Goal: Find specific page/section: Find specific page/section

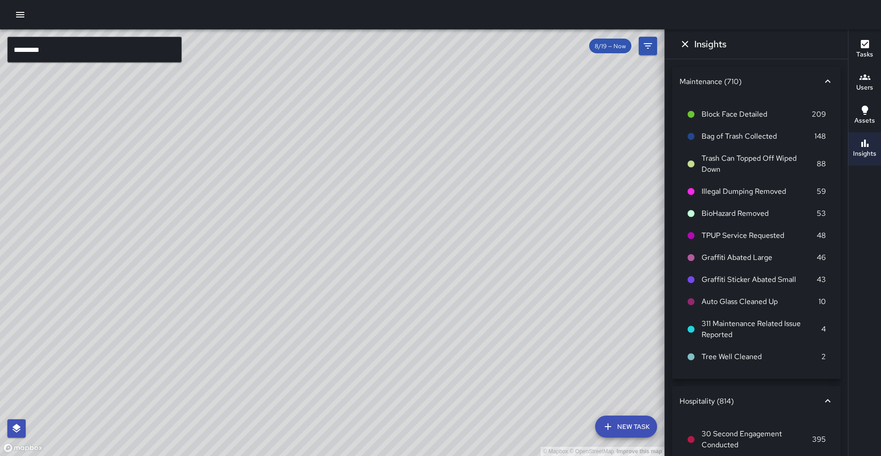
drag, startPoint x: 256, startPoint y: 213, endPoint x: 231, endPoint y: 217, distance: 25.5
click at [231, 217] on div "© Mapbox © OpenStreetMap Improve this map" at bounding box center [332, 242] width 665 height 427
drag, startPoint x: 263, startPoint y: 104, endPoint x: 365, endPoint y: 256, distance: 182.7
click at [365, 256] on div "© Mapbox © OpenStreetMap Improve this map" at bounding box center [332, 242] width 665 height 427
drag, startPoint x: 311, startPoint y: 234, endPoint x: 331, endPoint y: 218, distance: 25.5
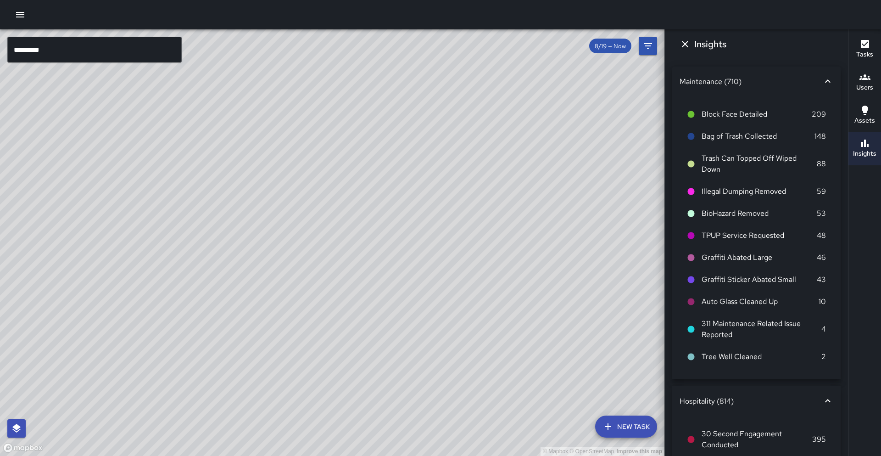
click at [330, 218] on div "© Mapbox © OpenStreetMap Improve this map" at bounding box center [332, 242] width 665 height 427
drag, startPoint x: 316, startPoint y: 361, endPoint x: 426, endPoint y: 171, distance: 219.7
click at [426, 171] on div "© Mapbox © OpenStreetMap Improve this map" at bounding box center [332, 242] width 665 height 427
drag, startPoint x: 488, startPoint y: 97, endPoint x: 340, endPoint y: 327, distance: 273.3
click at [340, 327] on div "© Mapbox © OpenStreetMap Improve this map" at bounding box center [332, 242] width 665 height 427
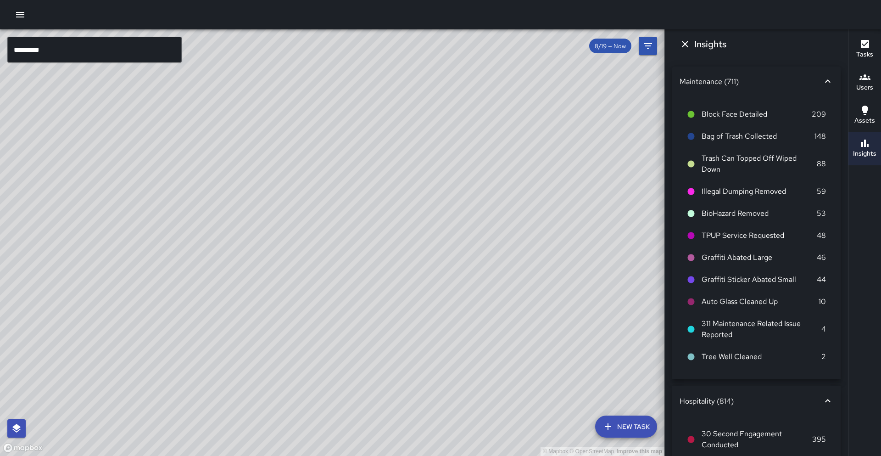
drag, startPoint x: 452, startPoint y: 140, endPoint x: 399, endPoint y: 227, distance: 101.4
click at [399, 227] on div "© Mapbox © OpenStreetMap Improve this map" at bounding box center [332, 242] width 665 height 427
drag, startPoint x: 442, startPoint y: 160, endPoint x: 194, endPoint y: 379, distance: 330.5
click at [177, 393] on div "© Mapbox © OpenStreetMap Improve this map" at bounding box center [332, 242] width 665 height 427
drag, startPoint x: 231, startPoint y: 194, endPoint x: 262, endPoint y: 127, distance: 73.9
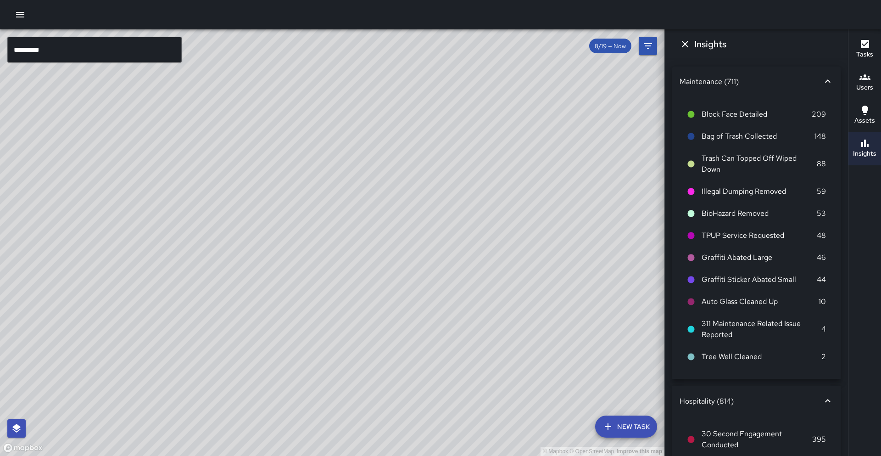
click at [262, 127] on div "© Mapbox © OpenStreetMap Improve this map" at bounding box center [332, 242] width 665 height 427
drag, startPoint x: 255, startPoint y: 248, endPoint x: 269, endPoint y: 221, distance: 31.0
click at [269, 221] on div "© Mapbox © OpenStreetMap Improve this map" at bounding box center [332, 242] width 665 height 427
drag, startPoint x: 281, startPoint y: 218, endPoint x: 300, endPoint y: 224, distance: 20.2
click at [304, 180] on div "© Mapbox © OpenStreetMap Improve this map" at bounding box center [332, 242] width 665 height 427
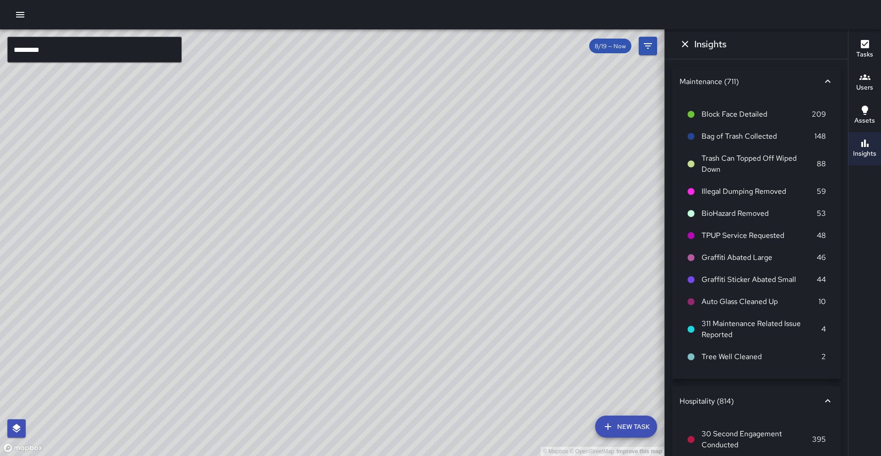
drag, startPoint x: 266, startPoint y: 301, endPoint x: 293, endPoint y: 259, distance: 49.8
click at [293, 259] on div "© Mapbox © OpenStreetMap Improve this map" at bounding box center [332, 242] width 665 height 427
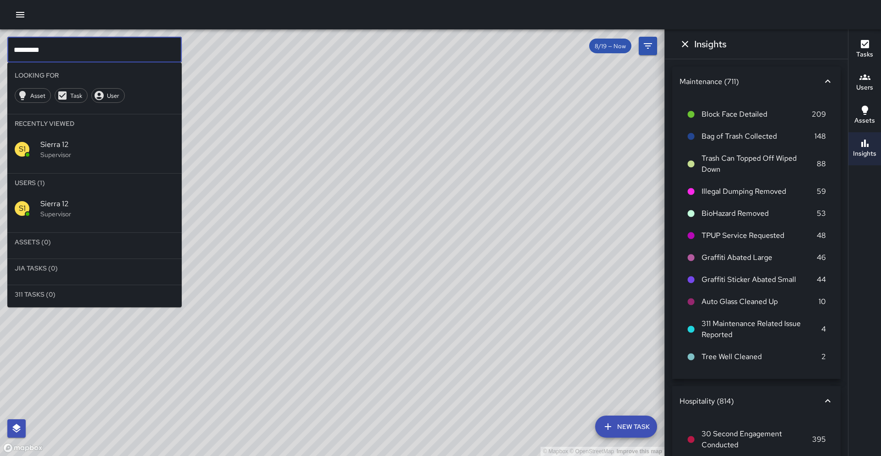
click at [73, 51] on input "*********" at bounding box center [94, 50] width 174 height 26
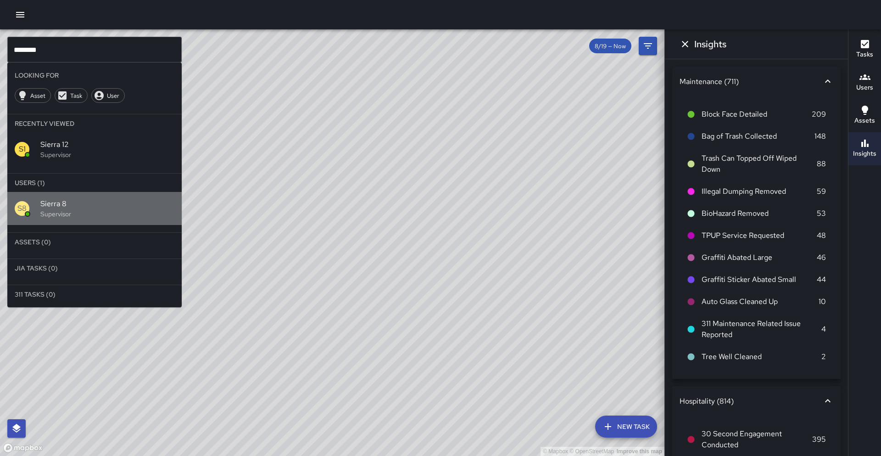
click at [134, 217] on p "Supervisor" at bounding box center [107, 213] width 134 height 9
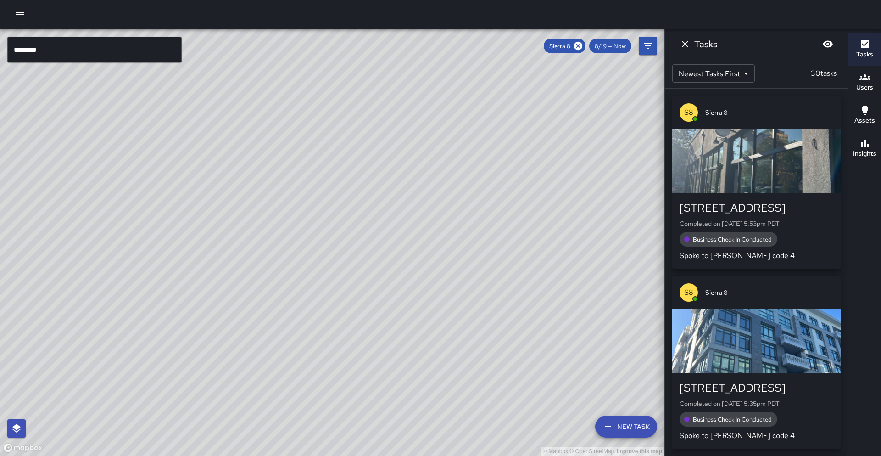
drag, startPoint x: 305, startPoint y: 228, endPoint x: 320, endPoint y: 193, distance: 37.4
click at [320, 193] on div "© Mapbox © OpenStreetMap Improve this map" at bounding box center [332, 242] width 665 height 427
drag, startPoint x: 353, startPoint y: 223, endPoint x: 326, endPoint y: 253, distance: 40.6
click at [326, 253] on div "© Mapbox © OpenStreetMap Improve this map" at bounding box center [332, 242] width 665 height 427
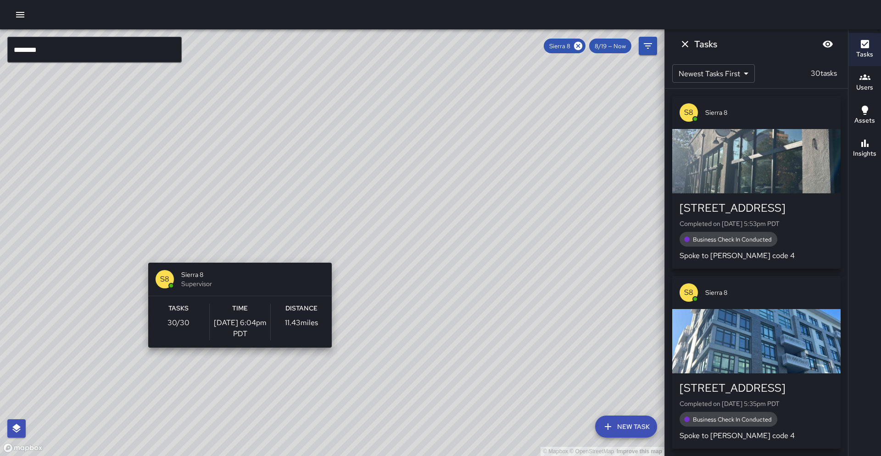
click at [236, 257] on div "© Mapbox © OpenStreetMap Improve this map S8 Sierra 8 Supervisor Tasks 30 / 30 …" at bounding box center [332, 242] width 665 height 427
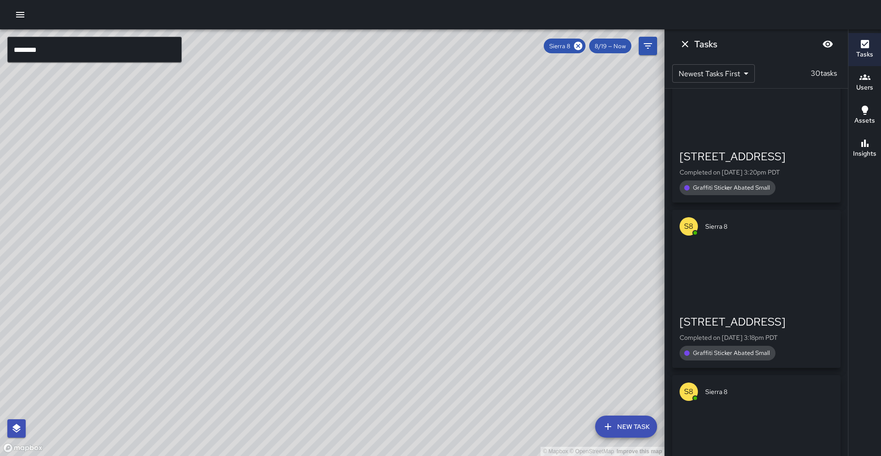
scroll to position [4520, 0]
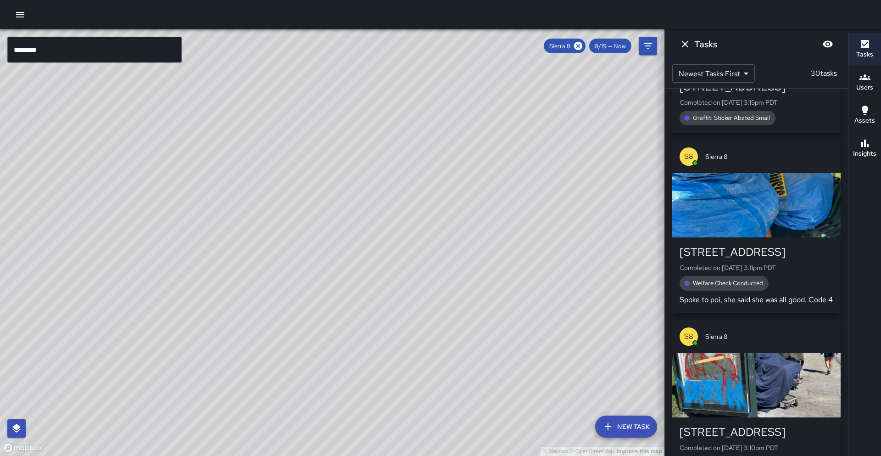
click at [858, 144] on div "Insights" at bounding box center [864, 148] width 23 height 21
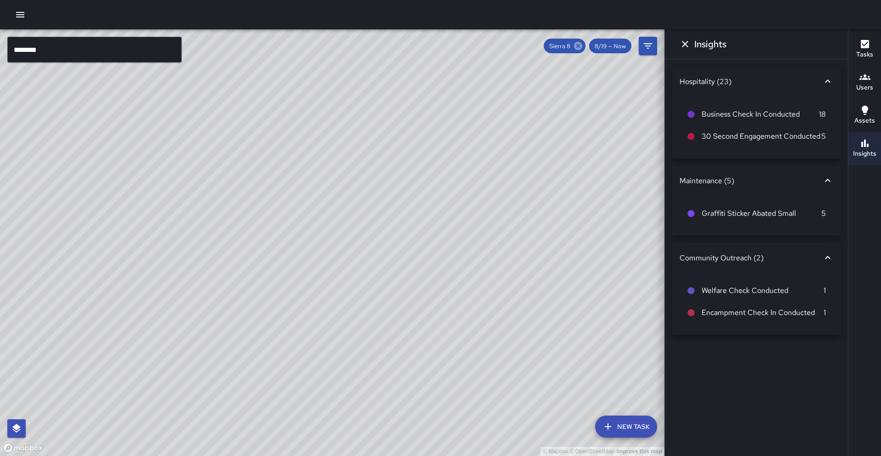
click at [577, 48] on icon at bounding box center [578, 46] width 8 height 8
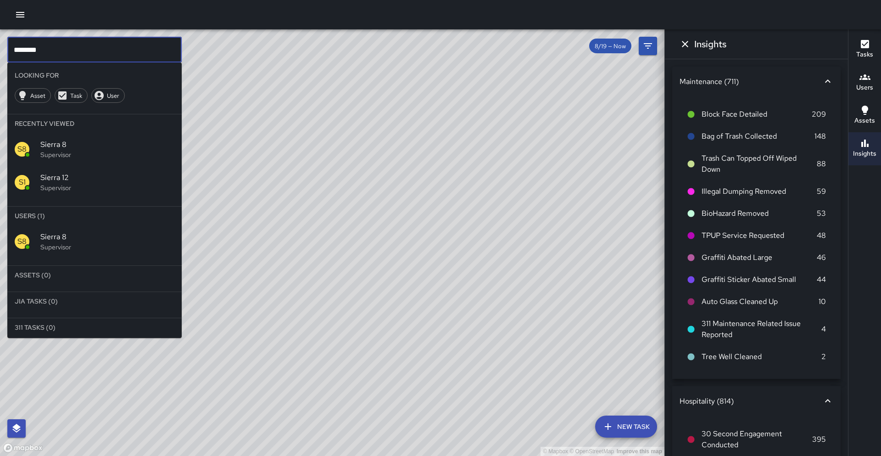
click at [58, 53] on input "********" at bounding box center [94, 50] width 174 height 26
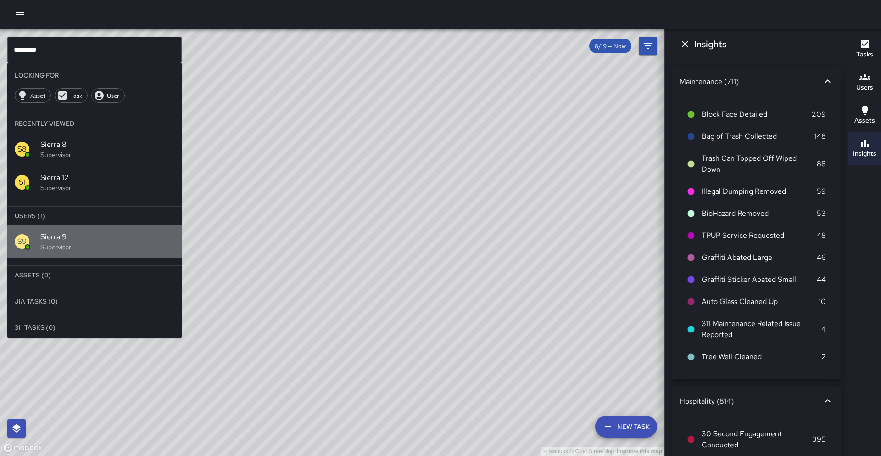
click at [102, 245] on p "Supervisor" at bounding box center [107, 246] width 134 height 9
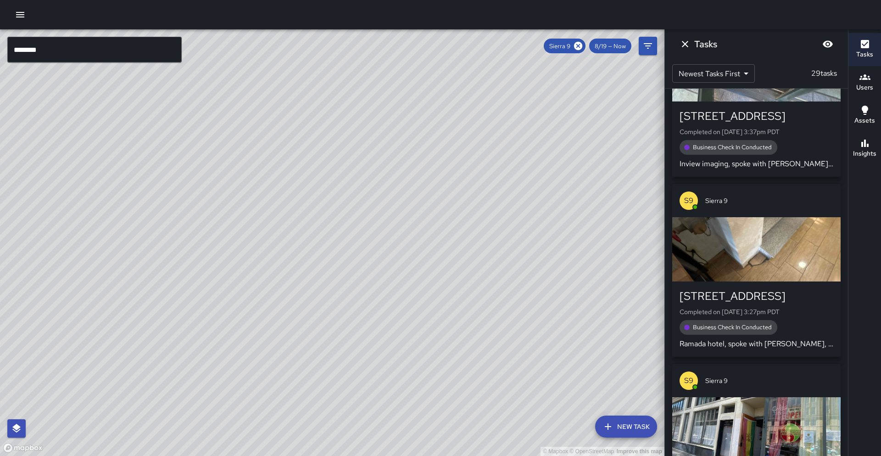
drag, startPoint x: 323, startPoint y: 349, endPoint x: 393, endPoint y: 243, distance: 127.3
click at [393, 243] on div "© Mapbox © OpenStreetMap Improve this map" at bounding box center [332, 242] width 665 height 427
drag, startPoint x: 377, startPoint y: 309, endPoint x: 413, endPoint y: 253, distance: 67.1
click at [414, 250] on div "© Mapbox © OpenStreetMap Improve this map" at bounding box center [332, 242] width 665 height 427
drag, startPoint x: 427, startPoint y: 275, endPoint x: 407, endPoint y: 299, distance: 31.6
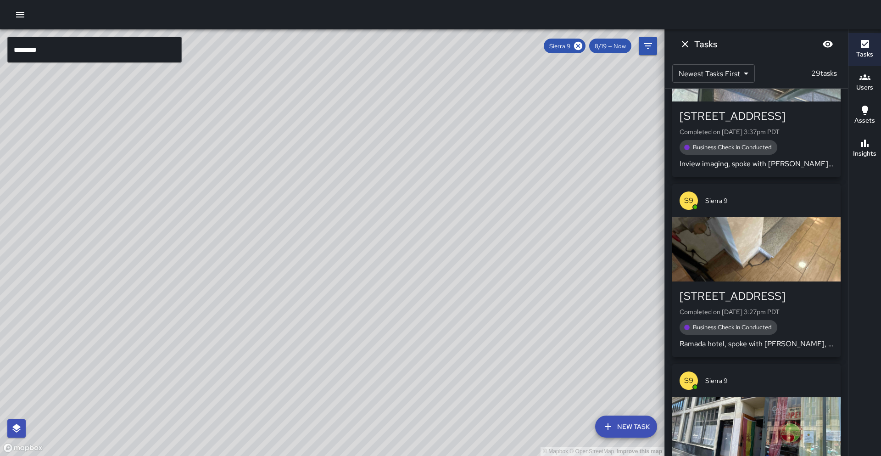
click at [460, 233] on div "© Mapbox © OpenStreetMap Improve this map" at bounding box center [332, 242] width 665 height 427
drag, startPoint x: 426, startPoint y: 281, endPoint x: 448, endPoint y: 269, distance: 24.7
click at [451, 262] on div "© Mapbox © OpenStreetMap Improve this map" at bounding box center [332, 242] width 665 height 427
drag, startPoint x: 433, startPoint y: 293, endPoint x: 454, endPoint y: 273, distance: 28.2
click at [454, 273] on div "© Mapbox © OpenStreetMap Improve this map" at bounding box center [332, 242] width 665 height 427
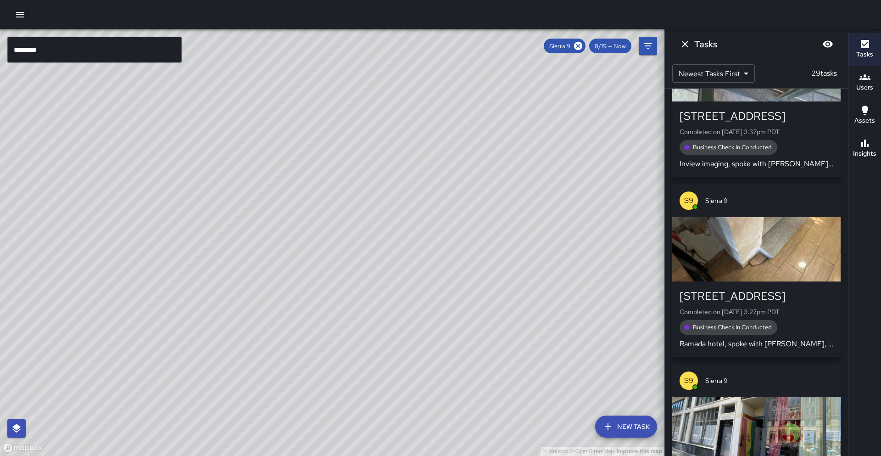
drag, startPoint x: 440, startPoint y: 313, endPoint x: 458, endPoint y: 278, distance: 39.0
click at [458, 278] on div "© Mapbox © OpenStreetMap Improve this map" at bounding box center [332, 242] width 665 height 427
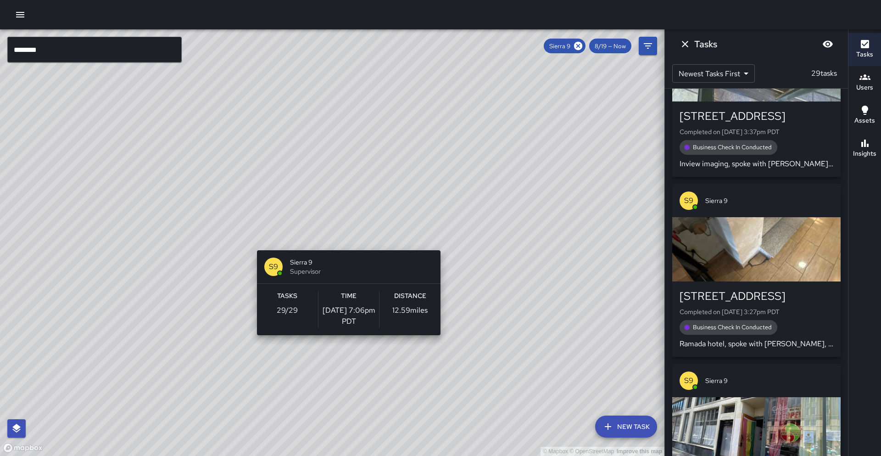
click at [345, 245] on div "© Mapbox © OpenStreetMap Improve this map S9 Sierra 9 Supervisor Tasks 29 / 29 …" at bounding box center [332, 242] width 665 height 427
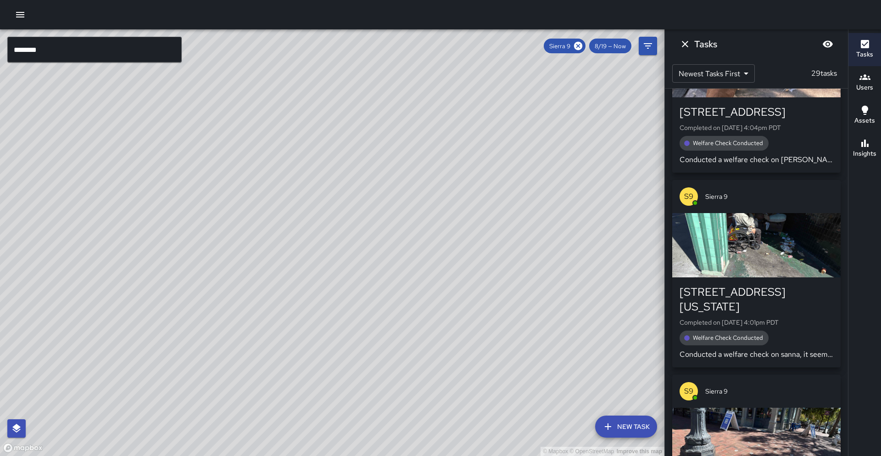
scroll to position [3807, 0]
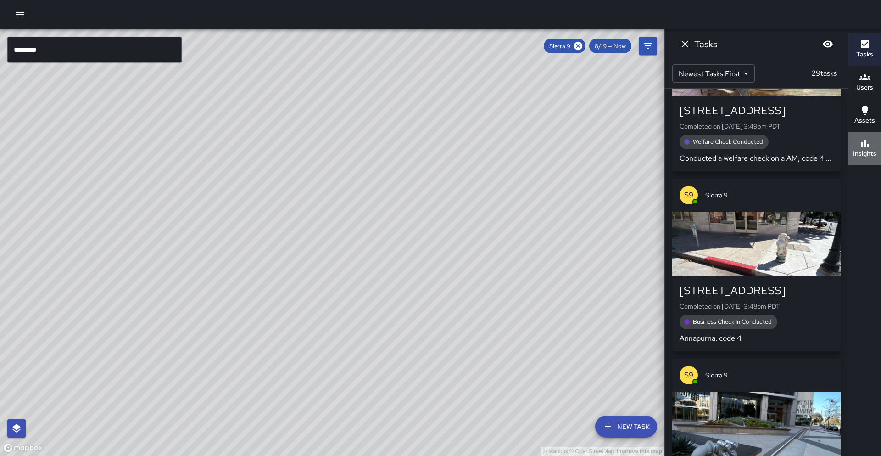
click at [876, 155] on h6 "Insights" at bounding box center [864, 154] width 23 height 10
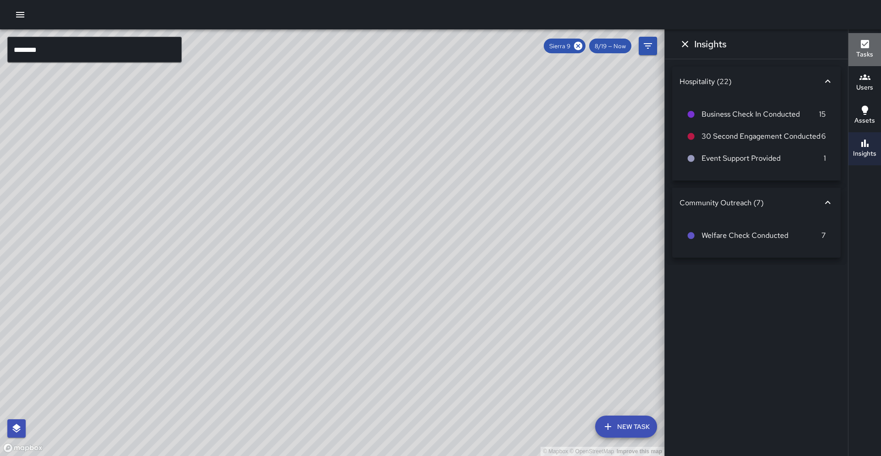
click at [860, 56] on h6 "Tasks" at bounding box center [865, 55] width 17 height 10
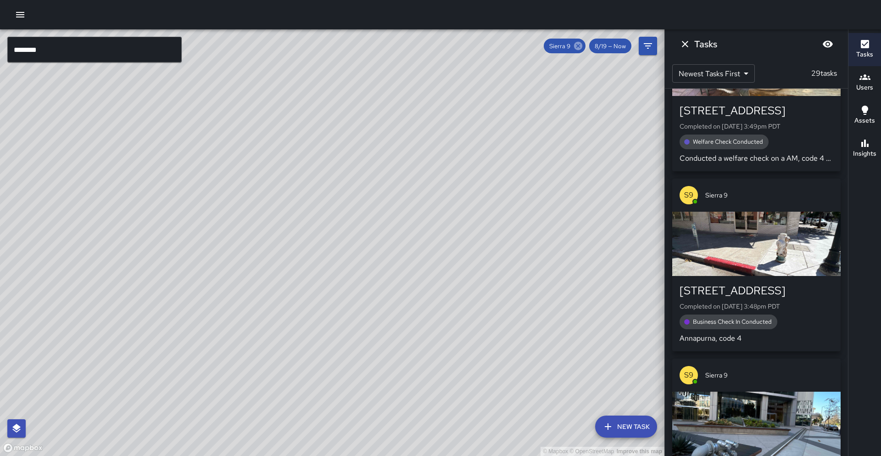
click at [582, 47] on icon at bounding box center [578, 46] width 8 height 8
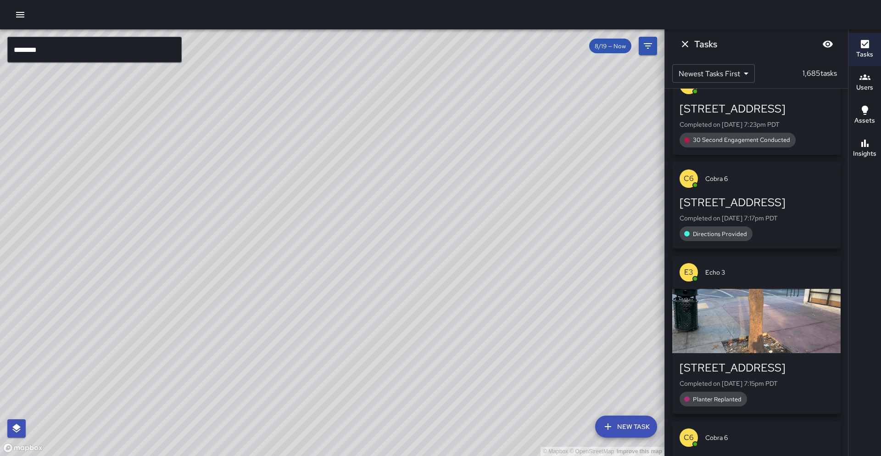
click at [107, 60] on input "********" at bounding box center [94, 50] width 174 height 26
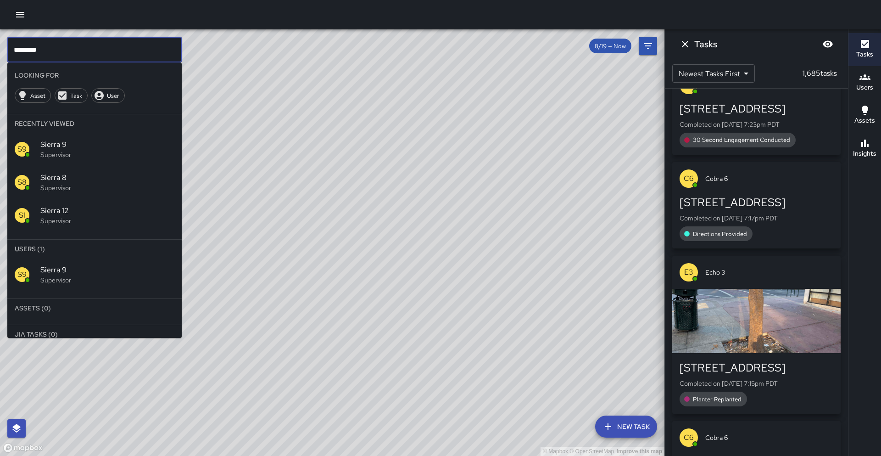
click at [101, 143] on span "Sierra 9" at bounding box center [107, 144] width 134 height 11
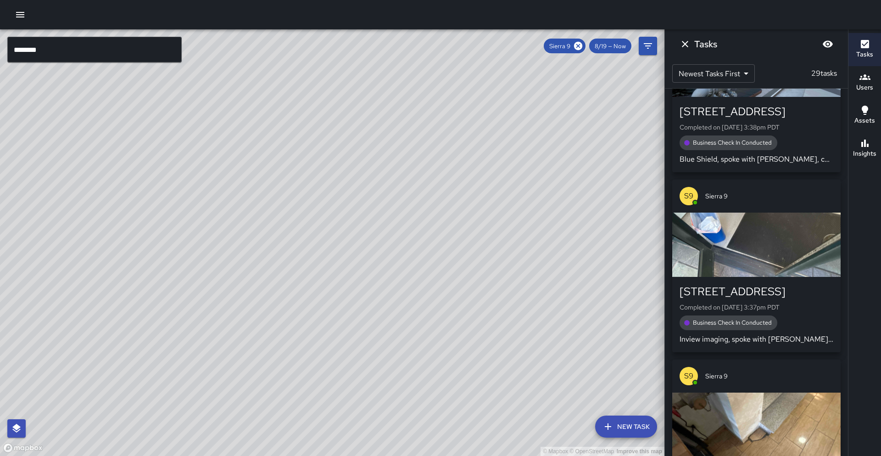
scroll to position [4342, 0]
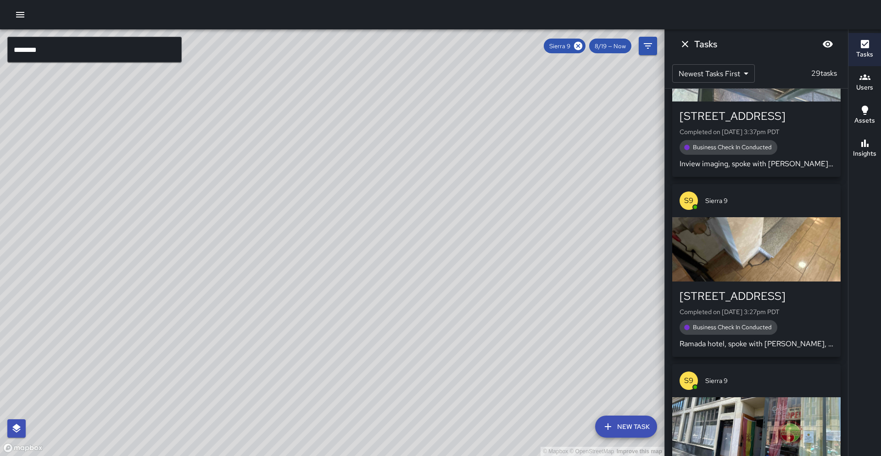
drag, startPoint x: 578, startPoint y: 48, endPoint x: 376, endPoint y: 90, distance: 206.4
click at [578, 48] on icon at bounding box center [578, 46] width 8 height 8
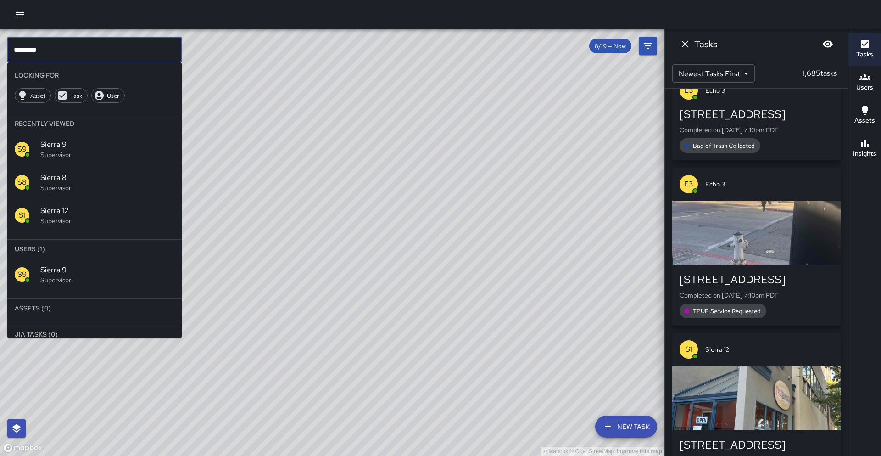
click at [75, 55] on input "********" at bounding box center [94, 50] width 174 height 26
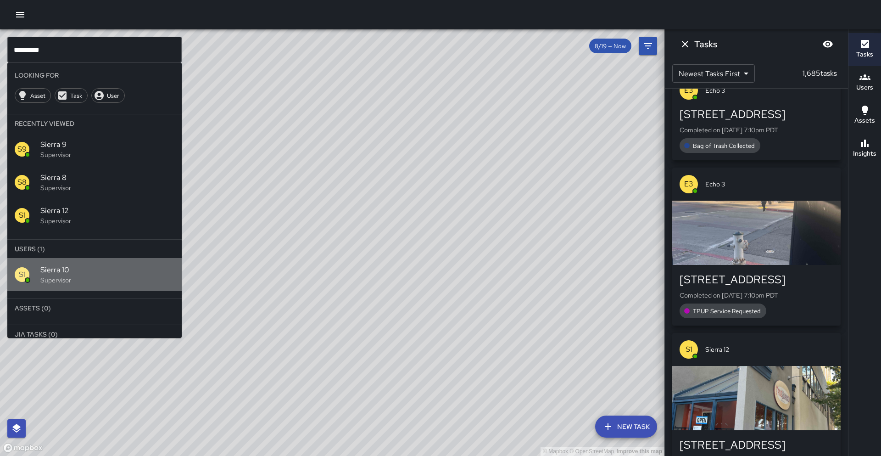
click at [114, 268] on span "Sierra 10" at bounding box center [107, 269] width 134 height 11
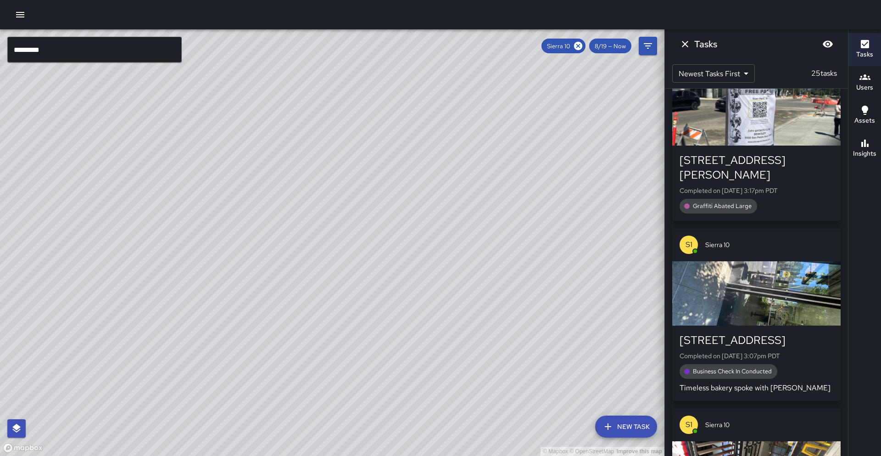
drag, startPoint x: 511, startPoint y: 323, endPoint x: 394, endPoint y: 445, distance: 169.2
click at [394, 445] on div "© Mapbox © OpenStreetMap Improve this map" at bounding box center [332, 242] width 665 height 427
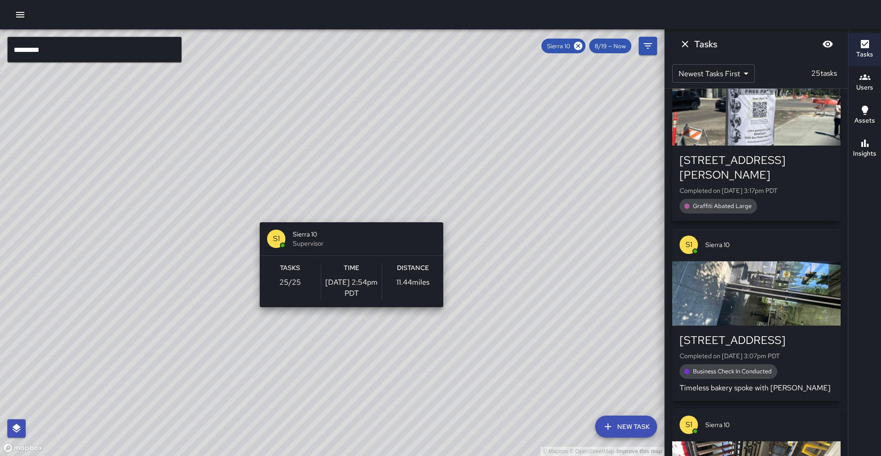
click at [348, 217] on div "© Mapbox © OpenStreetMap Improve this map S1 Sierra 10 Supervisor Tasks 25 / 25…" at bounding box center [332, 242] width 665 height 427
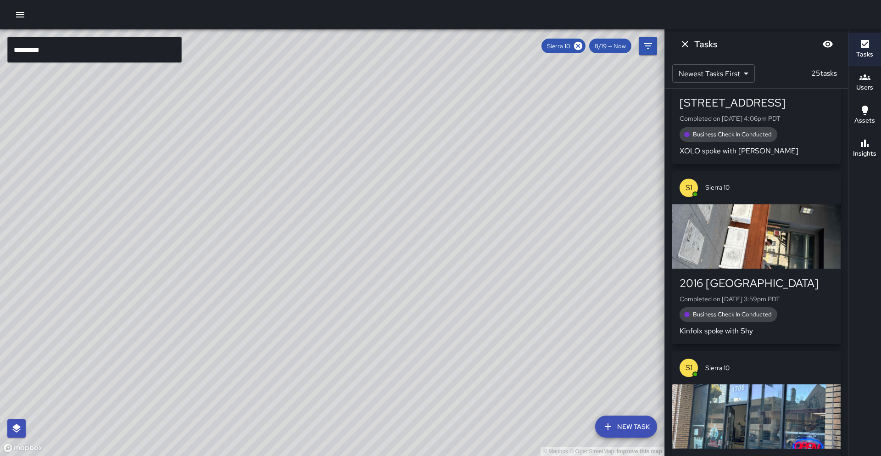
scroll to position [3412, 0]
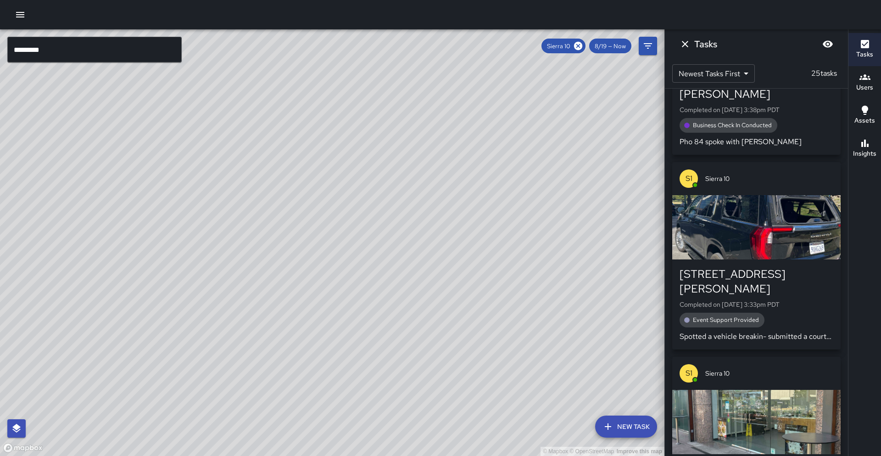
click at [738, 331] on p "Spotted a vehicle breakin- submitted a courtesy note" at bounding box center [757, 336] width 154 height 11
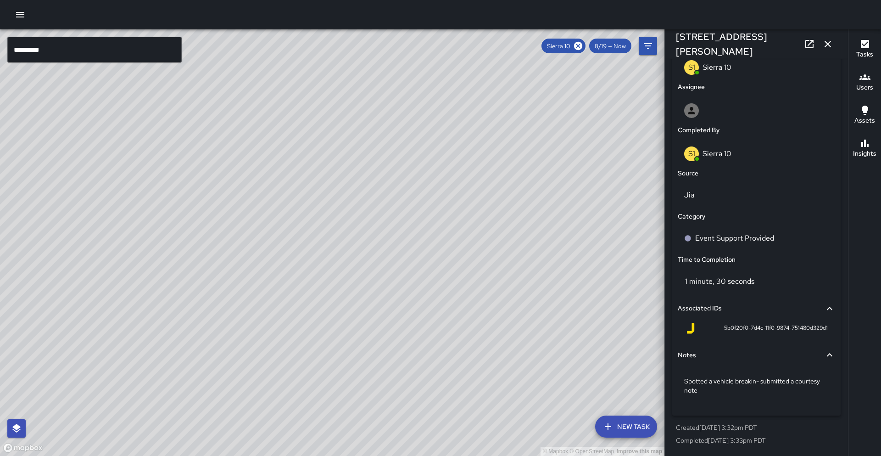
scroll to position [0, 0]
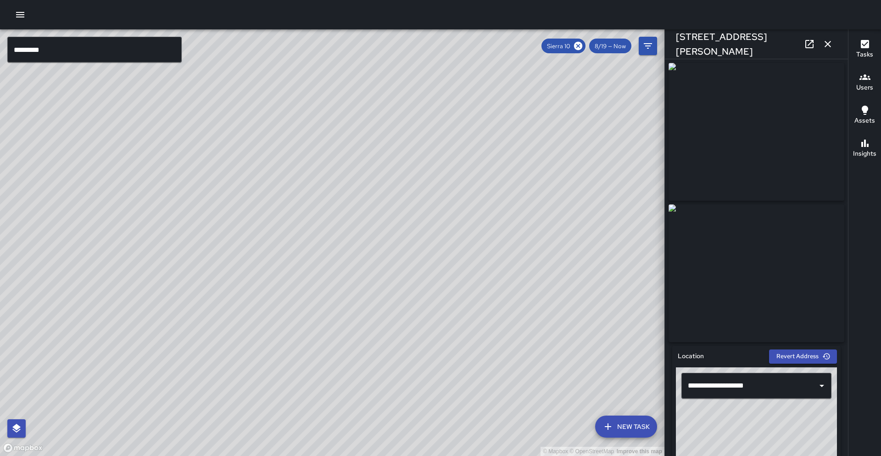
click at [831, 46] on icon "button" at bounding box center [828, 44] width 11 height 11
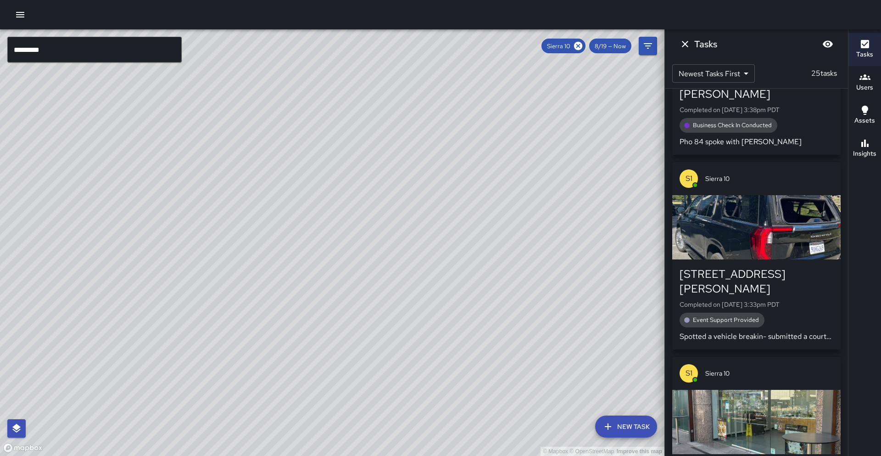
click at [876, 148] on div "Insights" at bounding box center [864, 148] width 23 height 21
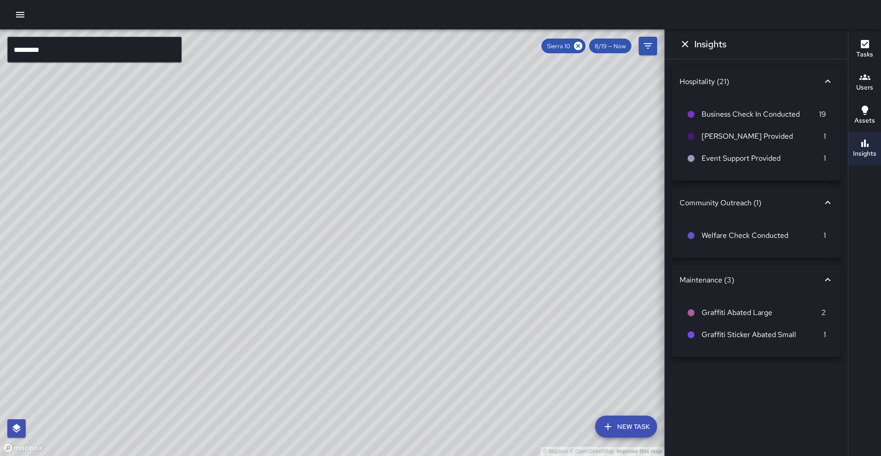
drag, startPoint x: 404, startPoint y: 175, endPoint x: 397, endPoint y: 224, distance: 49.6
click at [397, 224] on div "© Mapbox © OpenStreetMap Improve this map" at bounding box center [332, 242] width 665 height 427
click at [572, 45] on span "Sierra 10" at bounding box center [559, 46] width 34 height 8
click at [581, 46] on icon at bounding box center [578, 46] width 8 height 8
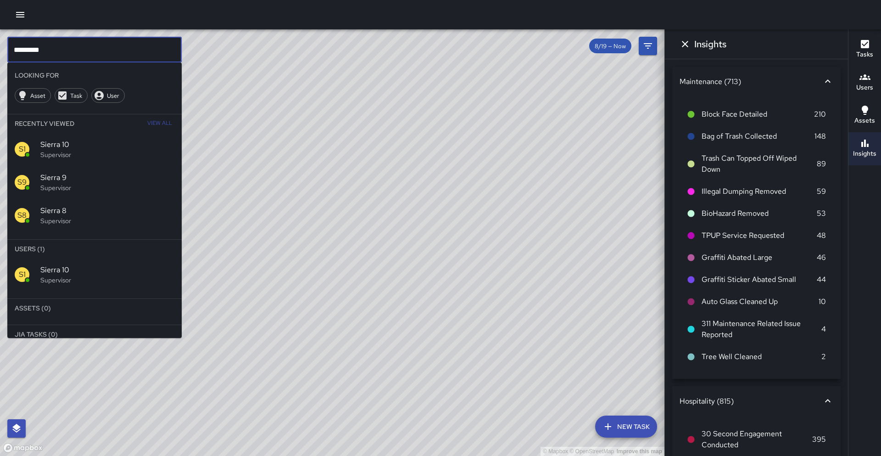
click at [63, 57] on input "*********" at bounding box center [94, 50] width 174 height 26
click at [163, 278] on p "Supervisor" at bounding box center [107, 279] width 134 height 9
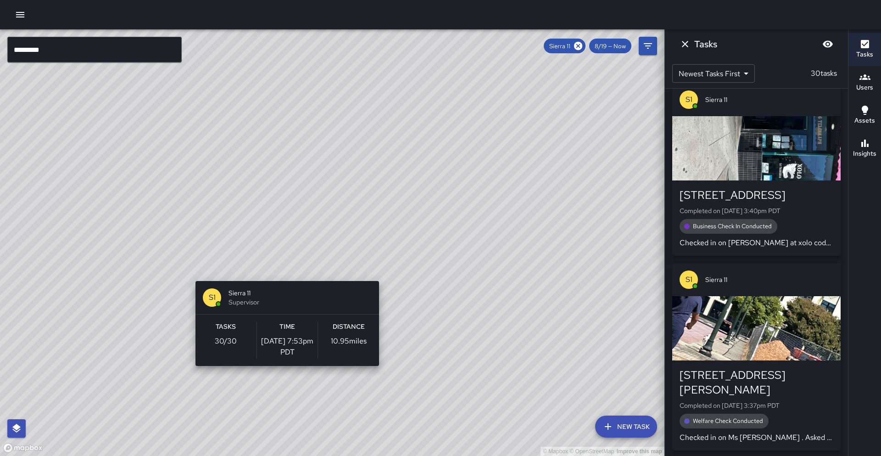
click at [284, 275] on div "© Mapbox © OpenStreetMap Improve this map S1 Sierra 11 Supervisor Tasks 30 / 30…" at bounding box center [332, 242] width 665 height 427
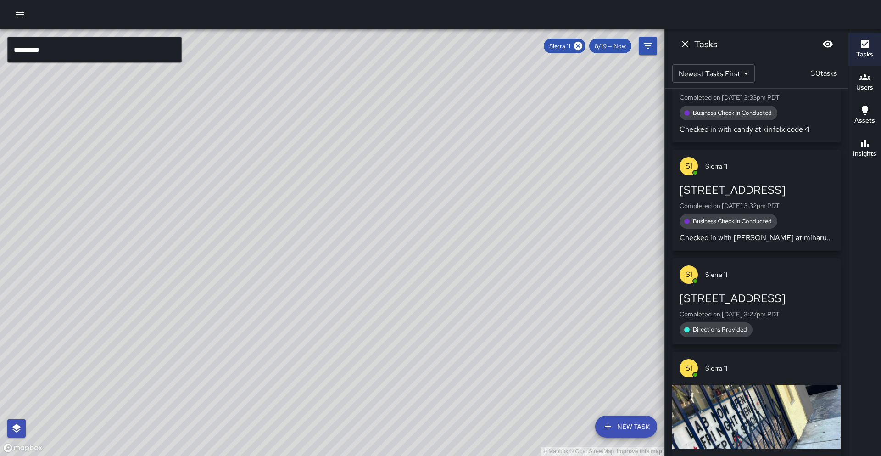
scroll to position [4292, 0]
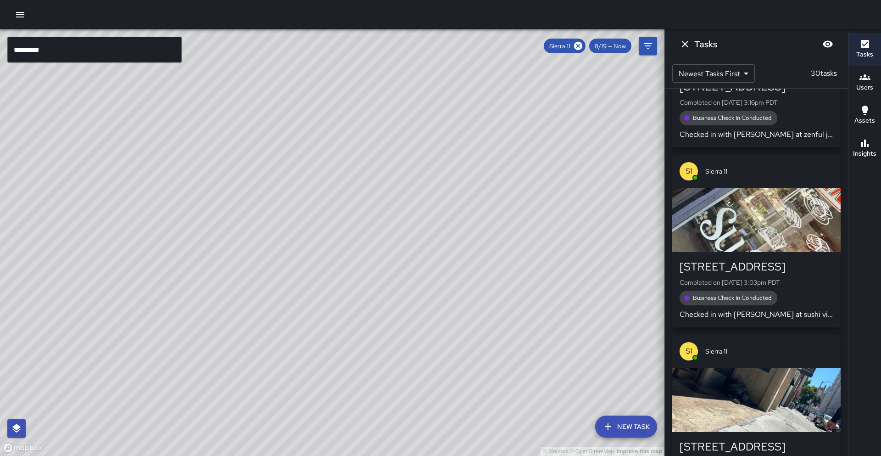
click at [864, 152] on h6 "Insights" at bounding box center [864, 154] width 23 height 10
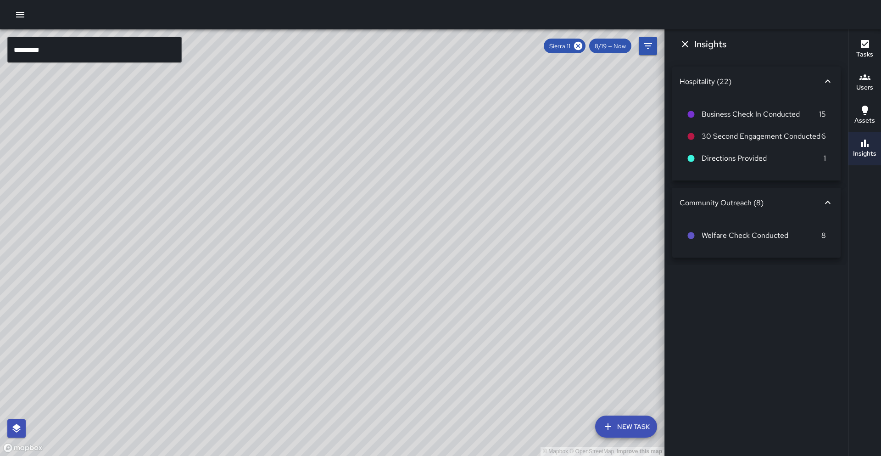
drag, startPoint x: 578, startPoint y: 45, endPoint x: 0, endPoint y: 45, distance: 578.0
click at [578, 45] on icon at bounding box center [578, 46] width 10 height 10
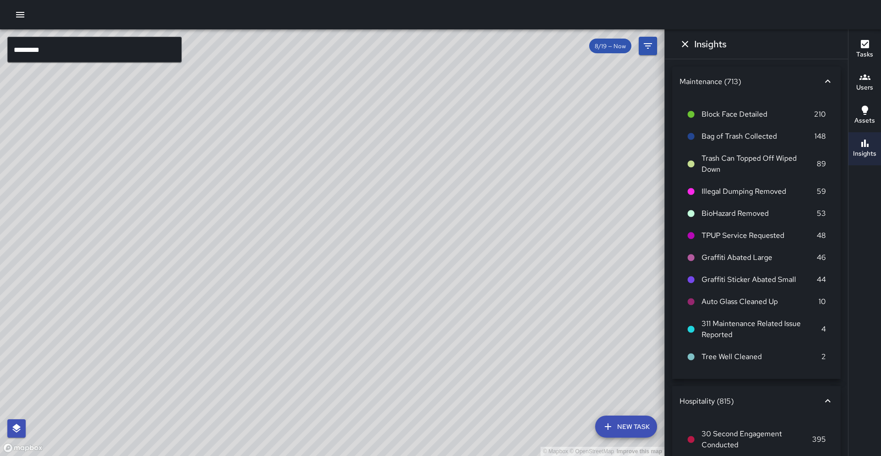
click at [42, 48] on input "*********" at bounding box center [94, 50] width 174 height 26
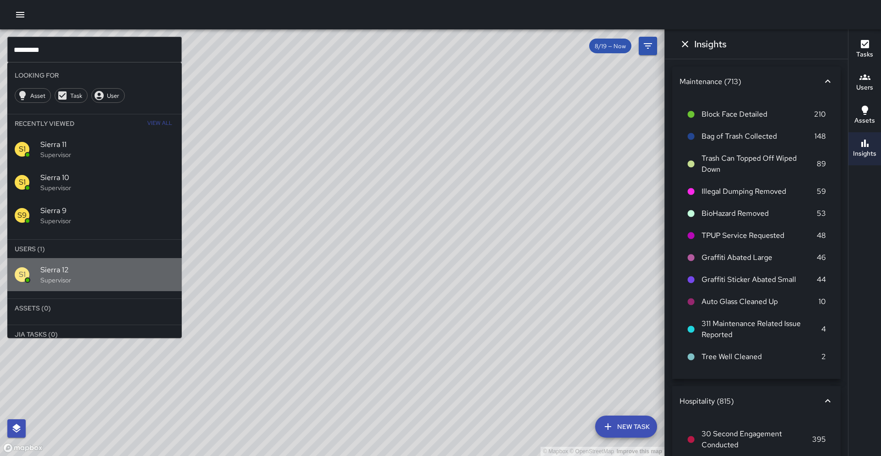
click at [89, 268] on span "Sierra 12" at bounding box center [107, 269] width 134 height 11
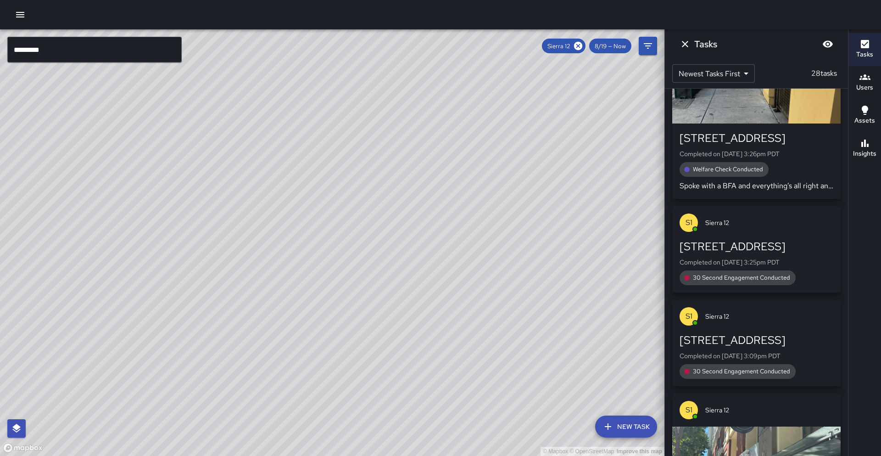
drag, startPoint x: 410, startPoint y: 231, endPoint x: 270, endPoint y: 420, distance: 235.3
click at [267, 425] on div "© Mapbox © OpenStreetMap Improve this map" at bounding box center [332, 242] width 665 height 427
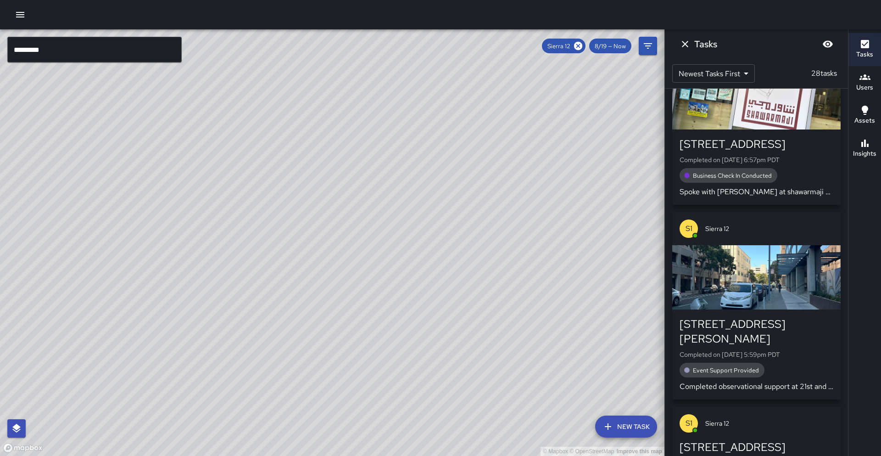
scroll to position [687, 0]
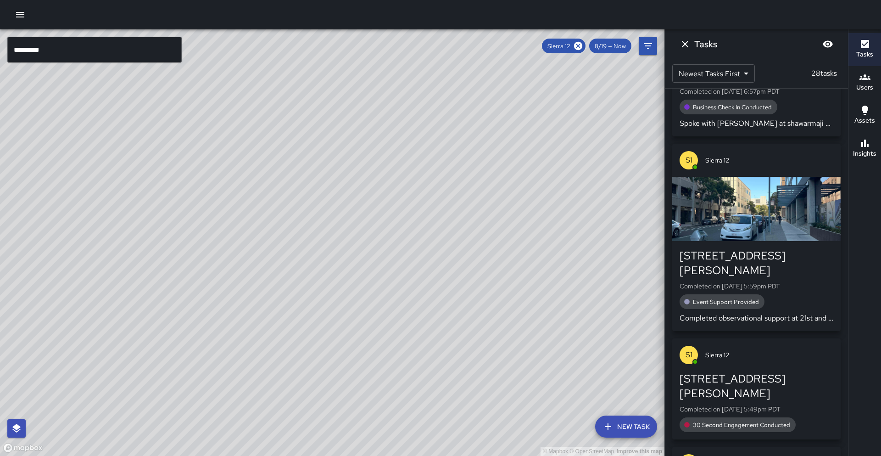
click at [858, 154] on h6 "Insights" at bounding box center [864, 154] width 23 height 10
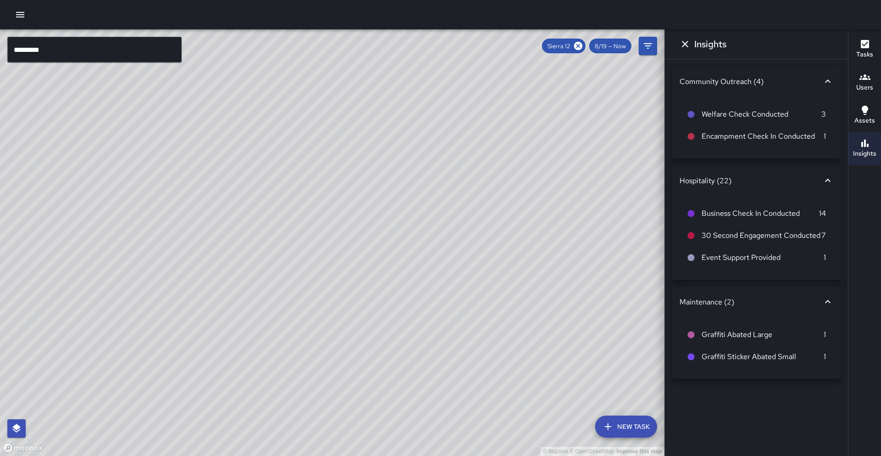
drag, startPoint x: 601, startPoint y: 156, endPoint x: 643, endPoint y: 184, distance: 50.7
click at [643, 184] on div "© Mapbox © OpenStreetMap Improve this map" at bounding box center [332, 242] width 665 height 427
drag, startPoint x: 570, startPoint y: 183, endPoint x: 546, endPoint y: 183, distance: 23.4
click at [546, 183] on div "© Mapbox © OpenStreetMap Improve this map" at bounding box center [332, 242] width 665 height 427
click at [576, 47] on icon at bounding box center [578, 46] width 8 height 8
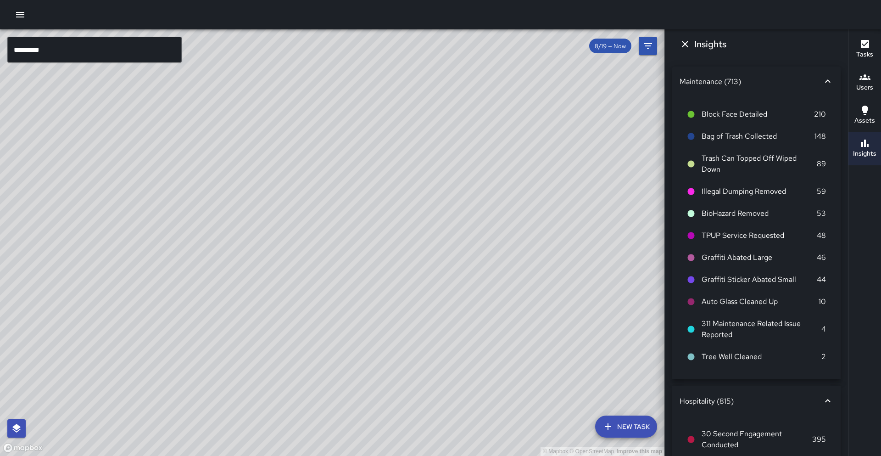
scroll to position [5932, 0]
click at [133, 46] on input "*********" at bounding box center [94, 50] width 174 height 26
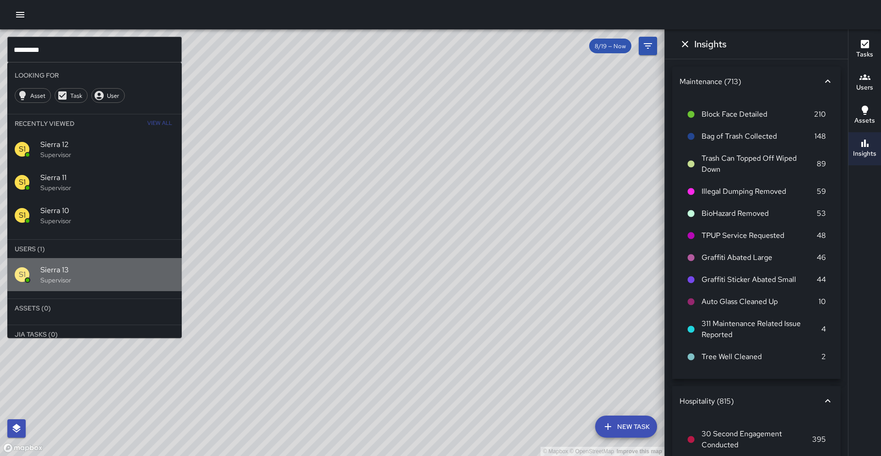
click at [140, 268] on span "Sierra 13" at bounding box center [107, 269] width 134 height 11
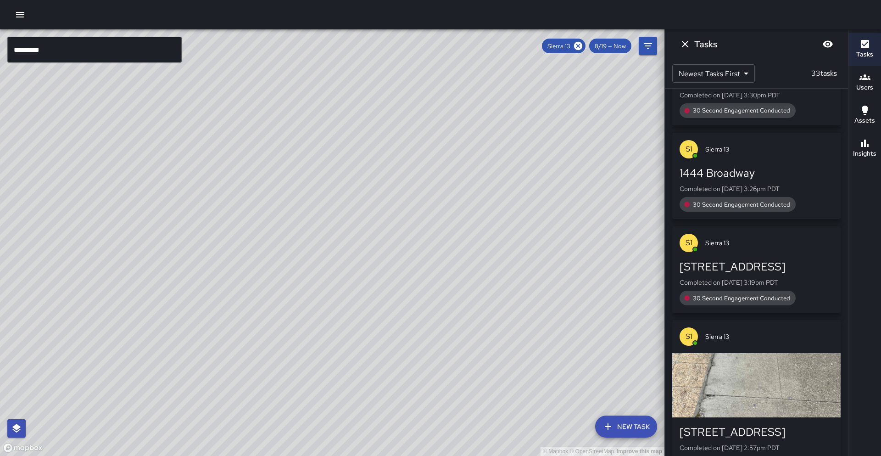
drag, startPoint x: 443, startPoint y: 248, endPoint x: 498, endPoint y: 191, distance: 79.2
click at [498, 191] on div "© Mapbox © OpenStreetMap Improve this map" at bounding box center [332, 242] width 665 height 427
drag, startPoint x: 440, startPoint y: 276, endPoint x: 487, endPoint y: 205, distance: 85.6
click at [487, 205] on div "© Mapbox © OpenStreetMap Improve this map" at bounding box center [332, 242] width 665 height 427
drag, startPoint x: 385, startPoint y: 290, endPoint x: 398, endPoint y: 271, distance: 22.2
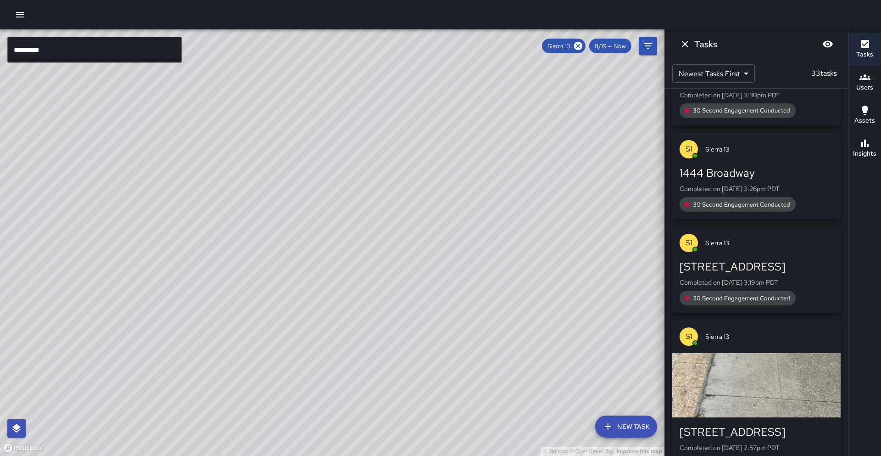
click at [398, 271] on div "© Mapbox © OpenStreetMap Improve this map" at bounding box center [332, 242] width 665 height 427
drag, startPoint x: 330, startPoint y: 287, endPoint x: 356, endPoint y: 264, distance: 34.5
click at [356, 264] on div "© Mapbox © OpenStreetMap Improve this map" at bounding box center [332, 242] width 665 height 427
drag, startPoint x: 338, startPoint y: 299, endPoint x: 376, endPoint y: 258, distance: 56.2
click at [376, 258] on div "© Mapbox © OpenStreetMap Improve this map" at bounding box center [332, 242] width 665 height 427
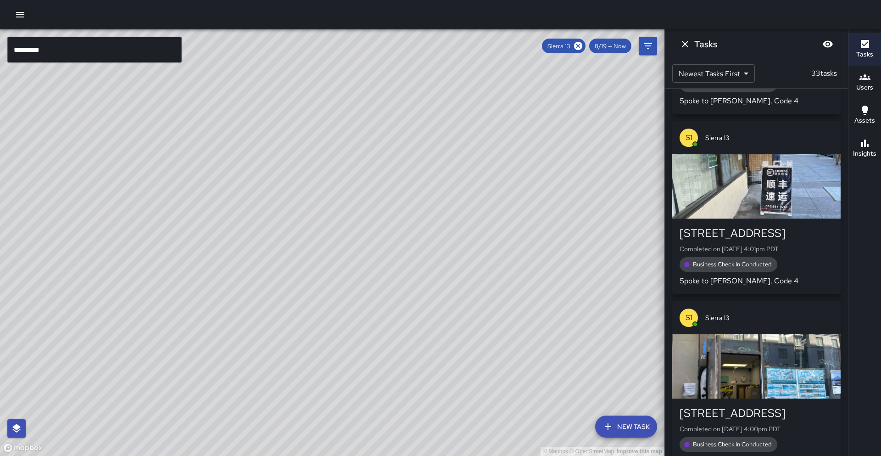
scroll to position [2696, 0]
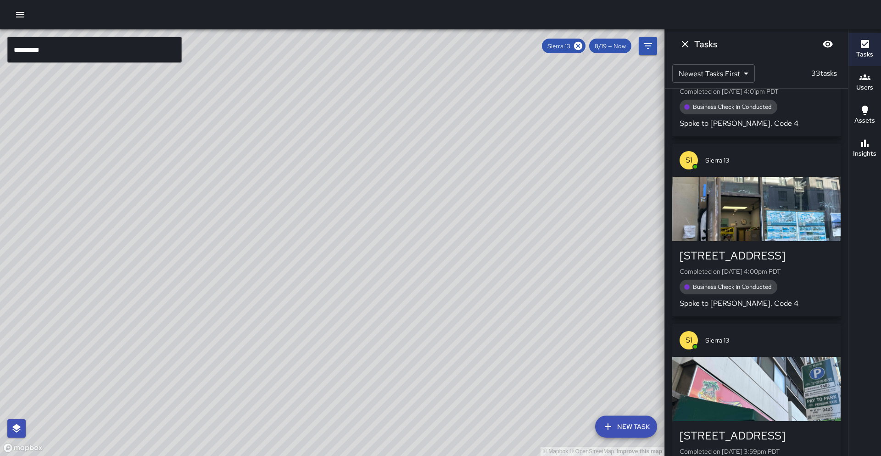
click at [864, 160] on button "Insights" at bounding box center [865, 148] width 33 height 33
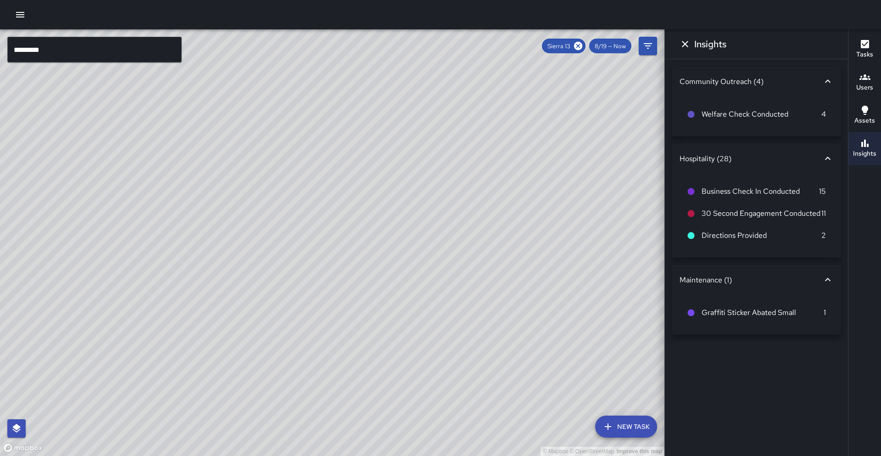
click at [578, 48] on icon at bounding box center [578, 46] width 8 height 8
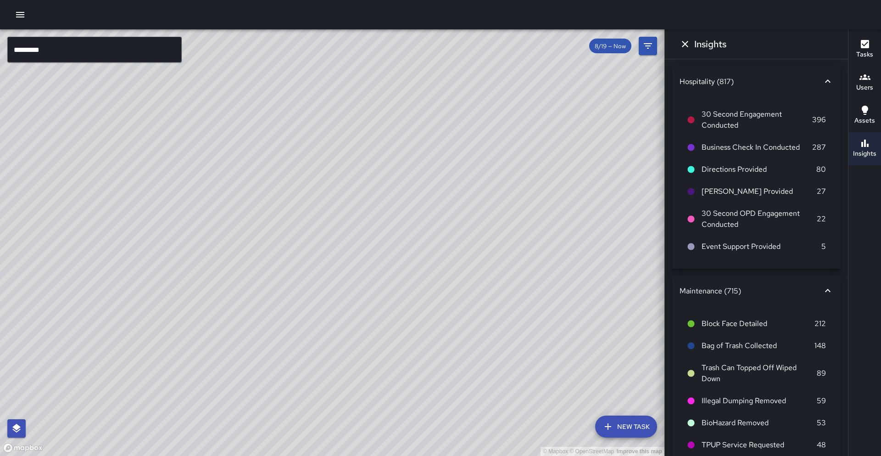
scroll to position [52310, 0]
click at [94, 43] on input "*********" at bounding box center [94, 50] width 174 height 26
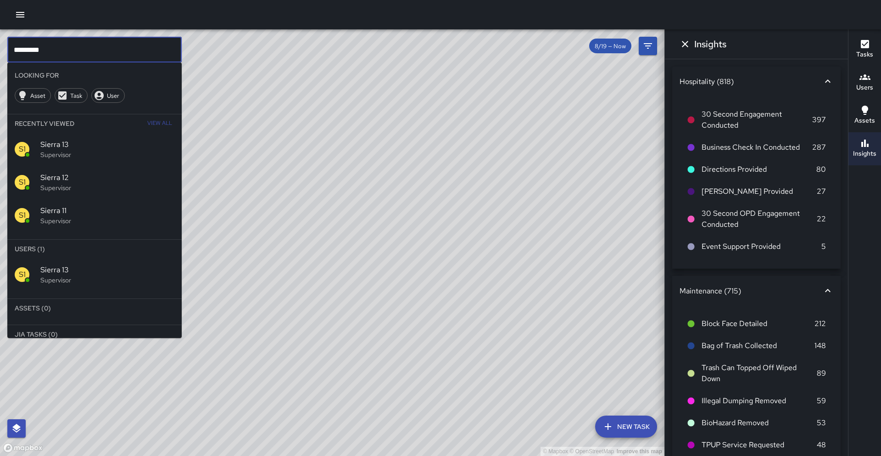
scroll to position [52404, 0]
click at [94, 43] on input "*********" at bounding box center [94, 50] width 174 height 26
click at [57, 44] on input "*********" at bounding box center [94, 50] width 174 height 26
type input "********"
click at [81, 280] on p "Supervisor" at bounding box center [107, 279] width 134 height 9
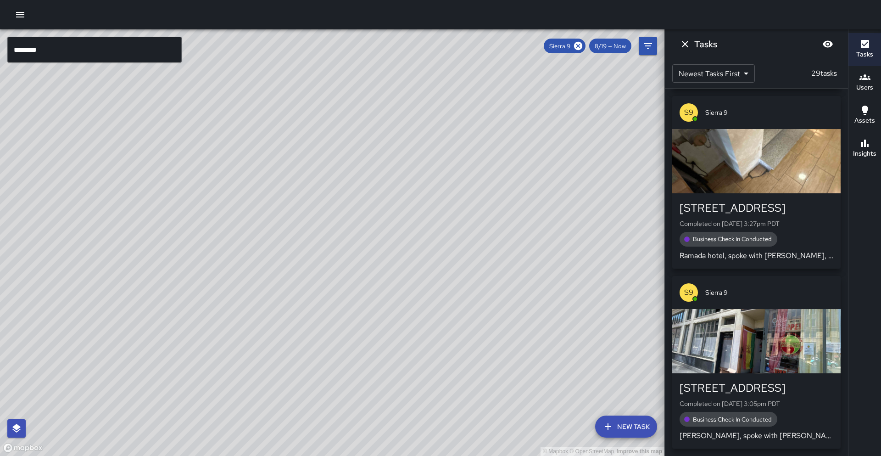
scroll to position [4342, 0]
